Goal: Transaction & Acquisition: Purchase product/service

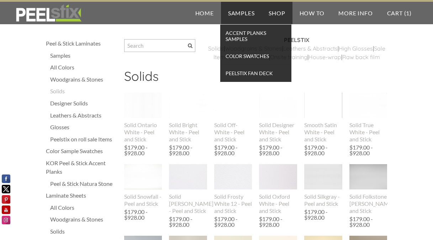
click at [235, 13] on link "Samples" at bounding box center [241, 13] width 41 height 22
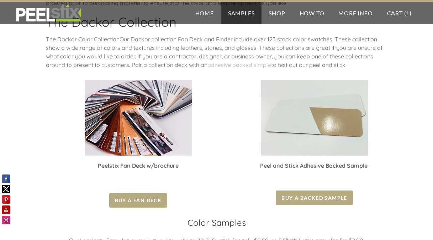
scroll to position [160, 0]
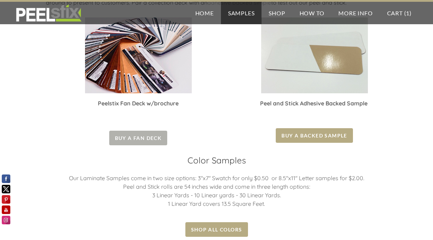
click at [144, 139] on span "Buy a Fan Deck" at bounding box center [138, 138] width 58 height 15
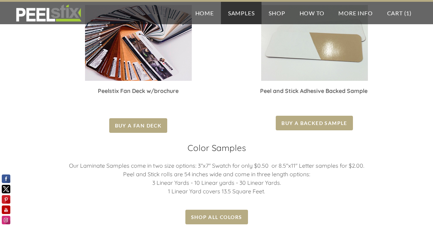
scroll to position [178, 0]
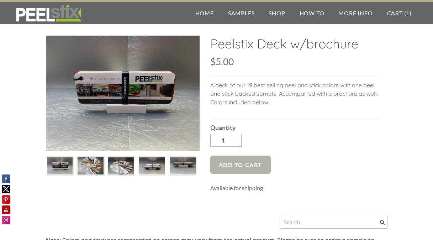
click at [238, 164] on span "Add to Cart" at bounding box center [240, 164] width 61 height 18
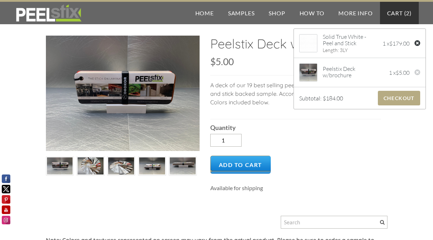
click at [414, 42] on div at bounding box center [417, 44] width 6 height 8
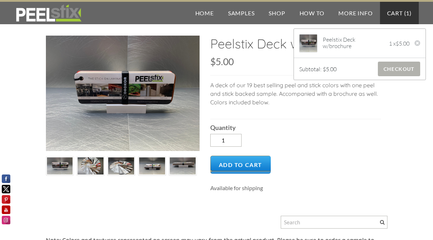
click at [390, 68] on span "Checkout" at bounding box center [399, 69] width 42 height 15
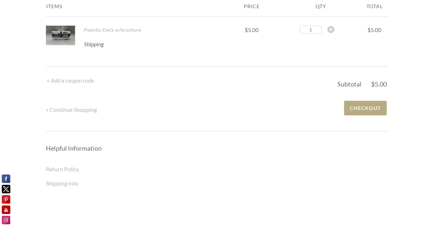
scroll to position [62, 0]
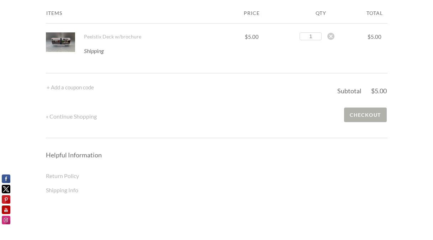
click at [360, 107] on span "Checkout" at bounding box center [365, 114] width 42 height 15
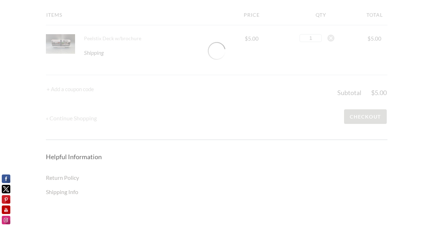
scroll to position [53, 0]
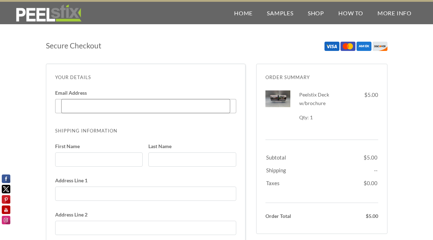
click at [71, 102] on input "Email Address Enter code" at bounding box center [145, 106] width 169 height 14
type input "brianmorgan72@yahoo.com"
type input "Brian"
type input "Morgan"
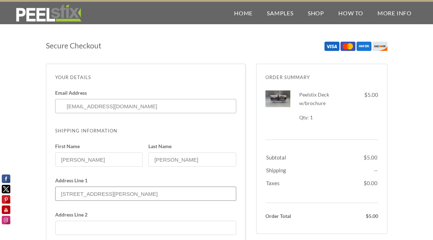
type input "20428 73rd dr se"
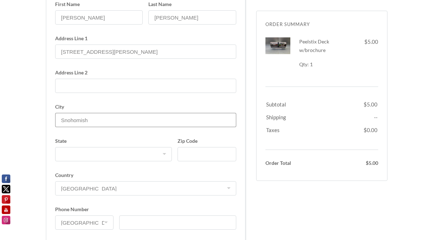
type input "Snohomish"
select select "WA"
type input "98296"
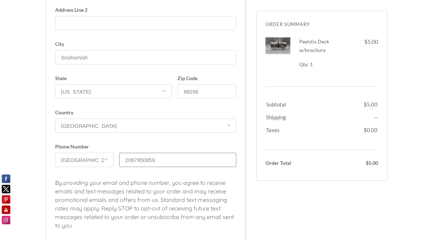
scroll to position [275, 0]
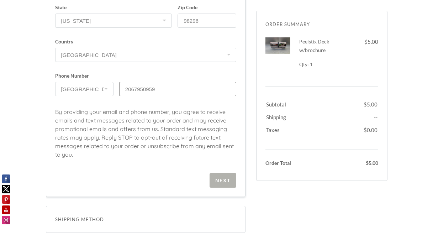
type input "2067950959"
click at [223, 177] on span "Next" at bounding box center [223, 180] width 27 height 15
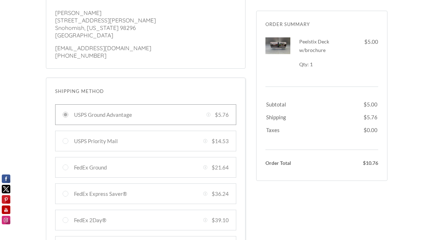
scroll to position [80, 0]
click at [178, 115] on div at bounding box center [145, 115] width 181 height 21
click at [68, 115] on input "USPS Ground Advantage Created with Sketch. $5.76" at bounding box center [66, 116] width 6 height 6
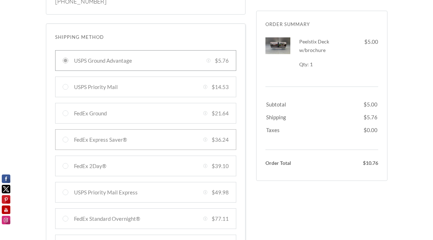
scroll to position [98, 0]
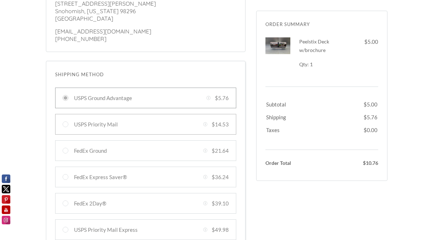
click at [66, 124] on div at bounding box center [145, 124] width 181 height 21
click at [66, 124] on input "USPS Priority Mail Created with Sketch. $14.53" at bounding box center [66, 124] width 6 height 6
radio input "true"
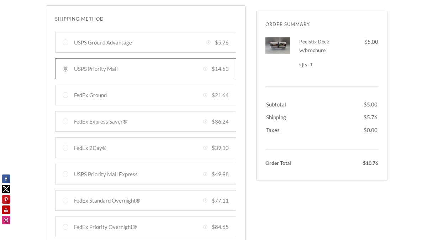
scroll to position [151, 0]
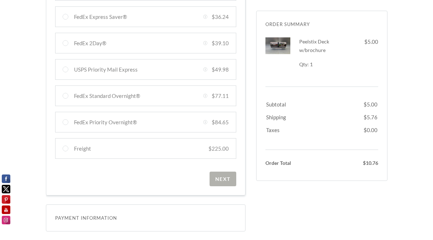
click at [225, 177] on div "Next" at bounding box center [222, 179] width 15 height 6
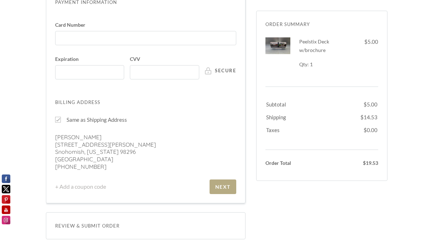
scroll to position [194, 0]
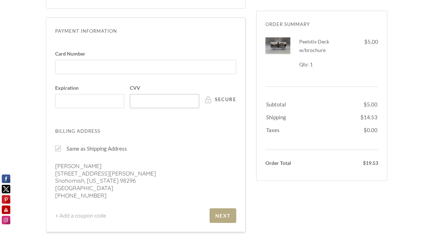
click at [131, 98] on div at bounding box center [164, 101] width 69 height 14
click at [134, 98] on input "CVV" at bounding box center [166, 97] width 65 height 0
click at [134, 127] on div "Billing Address" at bounding box center [145, 131] width 181 height 9
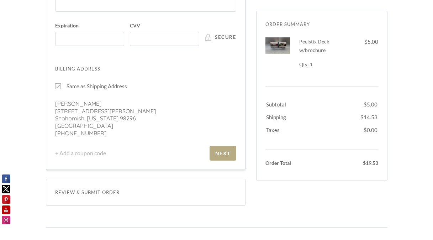
scroll to position [265, 0]
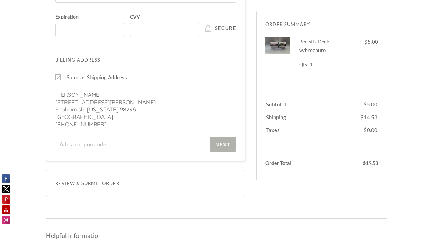
click at [223, 144] on div "Next" at bounding box center [222, 144] width 15 height 6
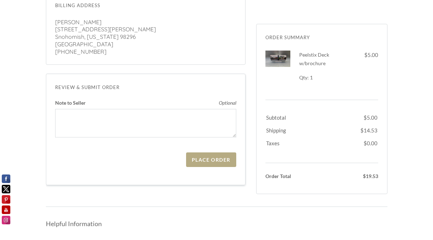
scroll to position [293, 0]
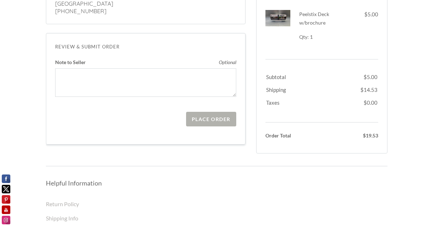
click at [220, 120] on div "Place Order" at bounding box center [211, 119] width 38 height 6
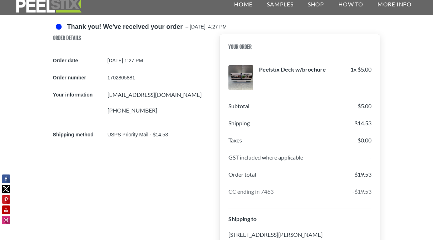
scroll to position [18, 0]
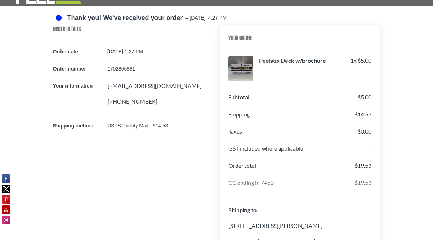
click at [395, 37] on div "Thank you! We've received your order – Thursday, 10/02/2025: 4:27 PM Order Deta…" at bounding box center [216, 163] width 433 height 303
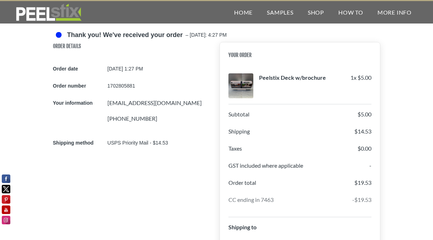
scroll to position [0, 0]
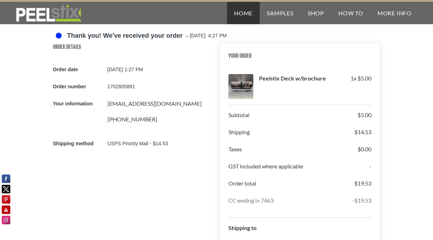
click at [245, 13] on link "Home" at bounding box center [243, 13] width 33 height 22
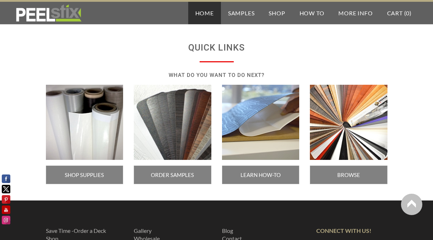
scroll to position [1236, 0]
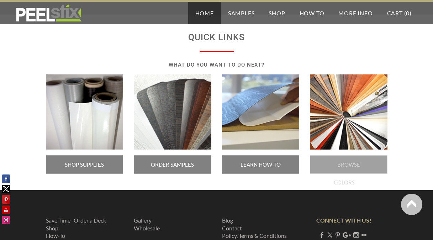
click at [348, 162] on span "BROWSE COLORS" at bounding box center [349, 164] width 78 height 18
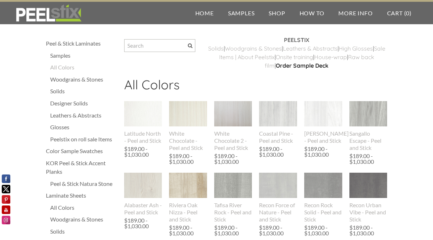
click at [60, 55] on div "Samples" at bounding box center [83, 55] width 67 height 9
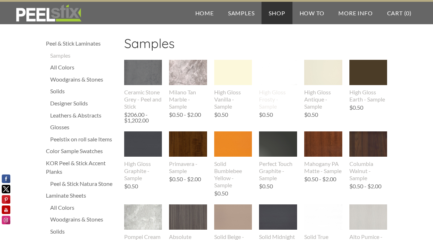
click at [266, 95] on div "High Gloss Frosty - Sample" at bounding box center [278, 99] width 38 height 21
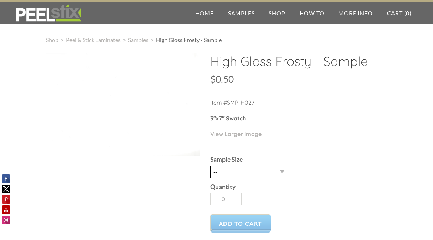
click at [282, 170] on select "-- 2.5" X 7" (No Peel and Stick) Swatch" at bounding box center [248, 171] width 77 height 13
select select "2.5" X 7" (No Peel and Stick) Swatch"
click at [210, 165] on select "-- 2.5" X 7" (No Peel and Stick) Swatch" at bounding box center [248, 171] width 77 height 13
type input "1"
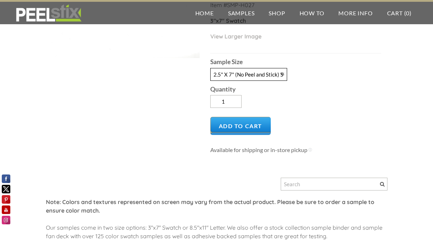
scroll to position [98, 0]
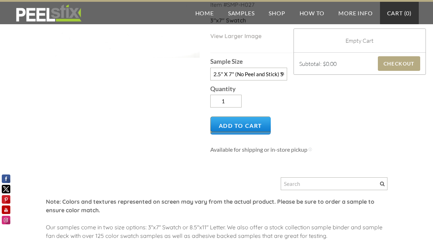
click at [398, 14] on link "Cart ( 0 )" at bounding box center [399, 13] width 39 height 22
click at [236, 126] on span "Add to Cart" at bounding box center [240, 125] width 61 height 18
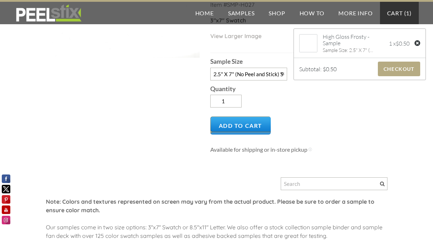
click at [414, 42] on div at bounding box center [417, 44] width 6 height 8
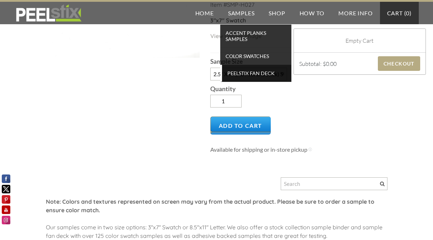
click at [238, 73] on span "Peelstix Fan Deck" at bounding box center [257, 73] width 66 height 10
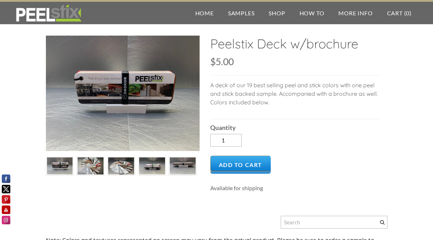
click at [120, 171] on img at bounding box center [121, 166] width 26 height 20
